Goal: Communication & Community: Answer question/provide support

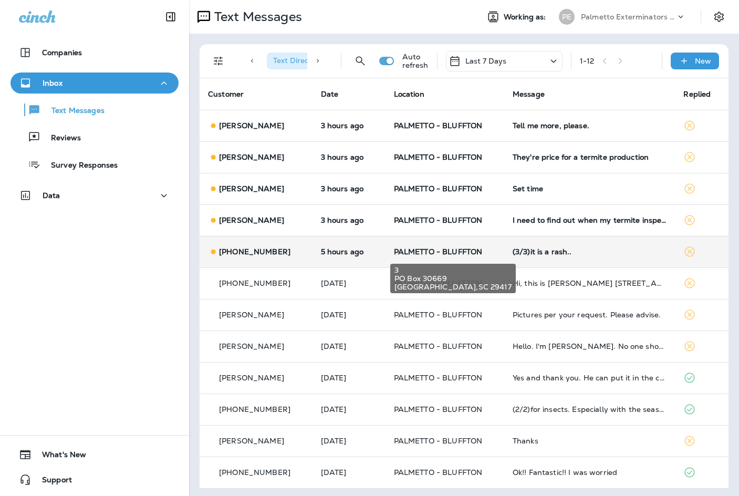
click at [475, 251] on span "PALMETTO - BLUFFTON" at bounding box center [438, 251] width 89 height 9
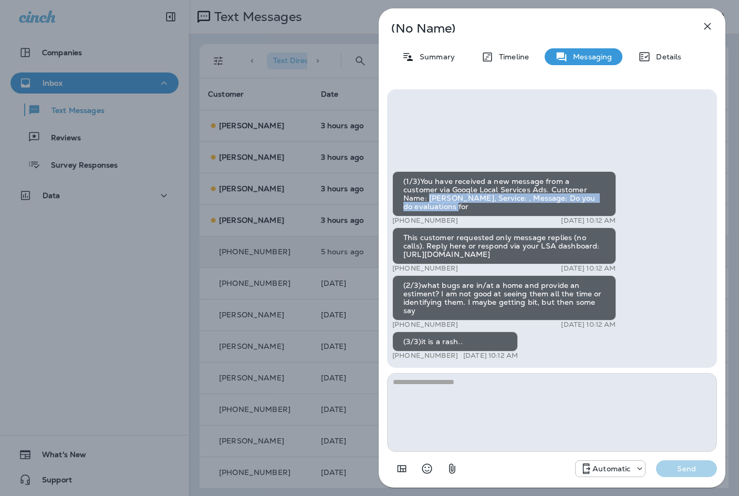
drag, startPoint x: 575, startPoint y: 197, endPoint x: 582, endPoint y: 204, distance: 9.7
click at [582, 204] on div "(1/3)You have received a new message from a customer via Google Local Services …" at bounding box center [504, 193] width 224 height 45
click at [624, 206] on div "(1/3)You have received a new message from a customer via Google Local Services …" at bounding box center [551, 266] width 319 height 191
click at [708, 24] on icon "button" at bounding box center [707, 26] width 13 height 13
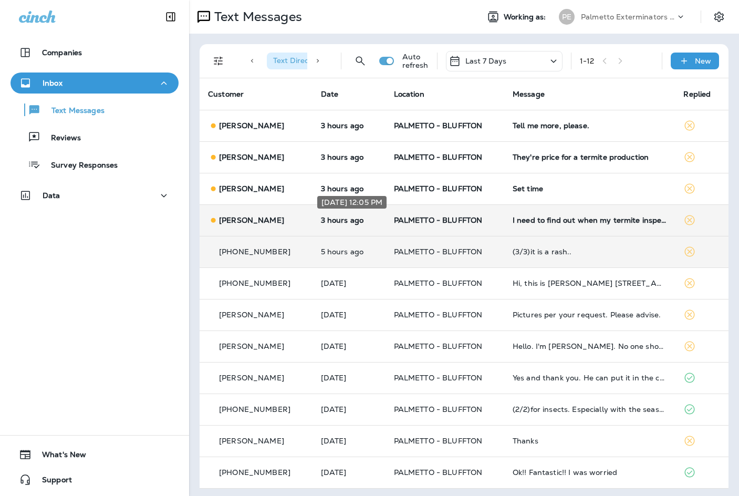
click at [335, 221] on p "3 hours ago" at bounding box center [349, 220] width 56 height 8
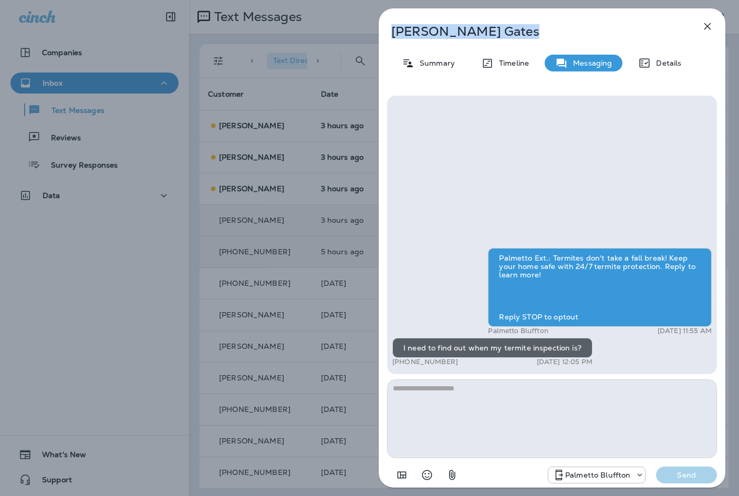
drag, startPoint x: 484, startPoint y: 30, endPoint x: 392, endPoint y: 36, distance: 91.6
click at [392, 36] on p "[PERSON_NAME]" at bounding box center [534, 31] width 287 height 15
copy p "[PERSON_NAME]"
click at [707, 26] on icon "button" at bounding box center [707, 26] width 7 height 7
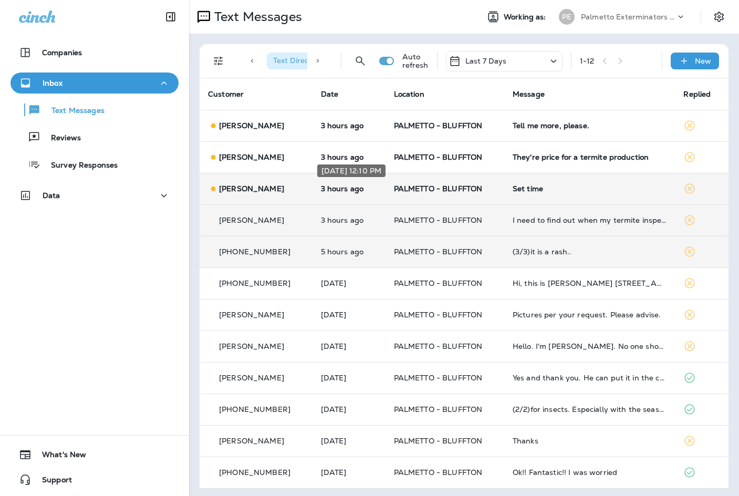
click at [321, 188] on p "3 hours ago" at bounding box center [349, 188] width 56 height 8
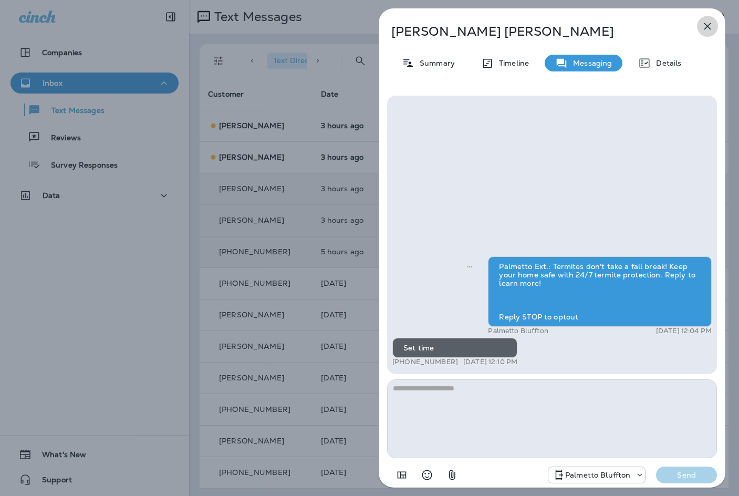
click at [710, 26] on icon "button" at bounding box center [707, 26] width 13 height 13
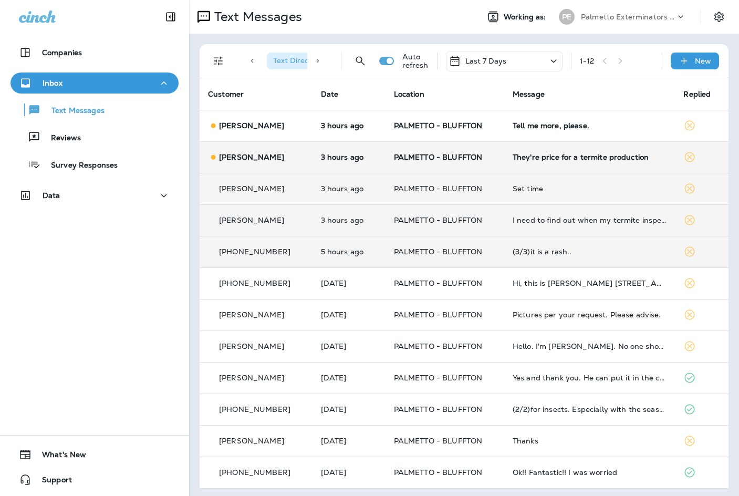
click at [250, 157] on p "[PERSON_NAME]" at bounding box center [251, 157] width 65 height 8
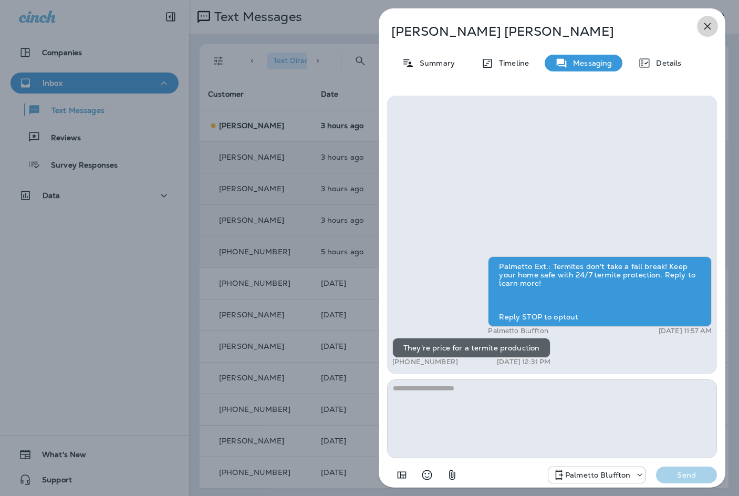
click at [704, 23] on icon "button" at bounding box center [707, 26] width 13 height 13
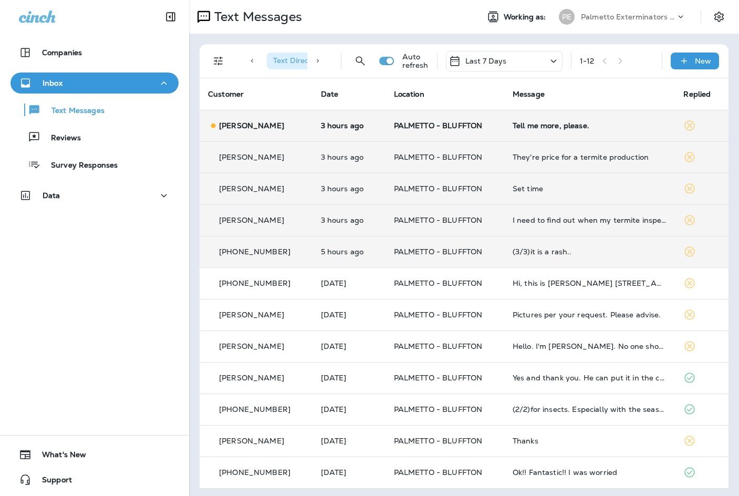
click at [255, 127] on p "[PERSON_NAME]" at bounding box center [251, 125] width 65 height 8
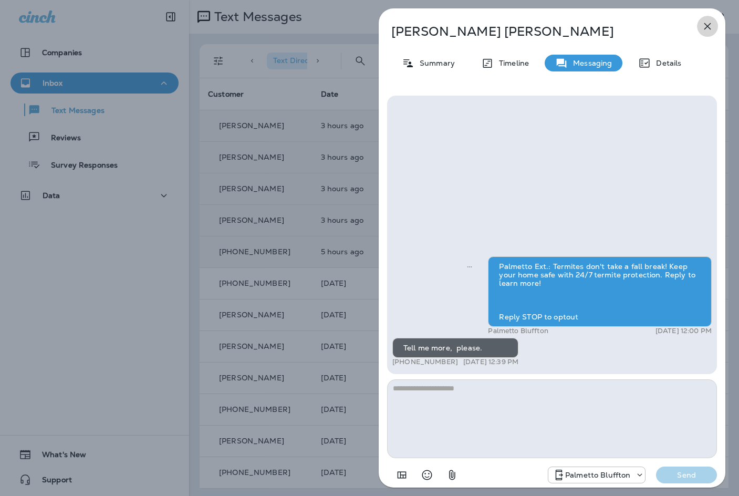
click at [709, 23] on icon "button" at bounding box center [707, 26] width 13 height 13
